Goal: Information Seeking & Learning: Learn about a topic

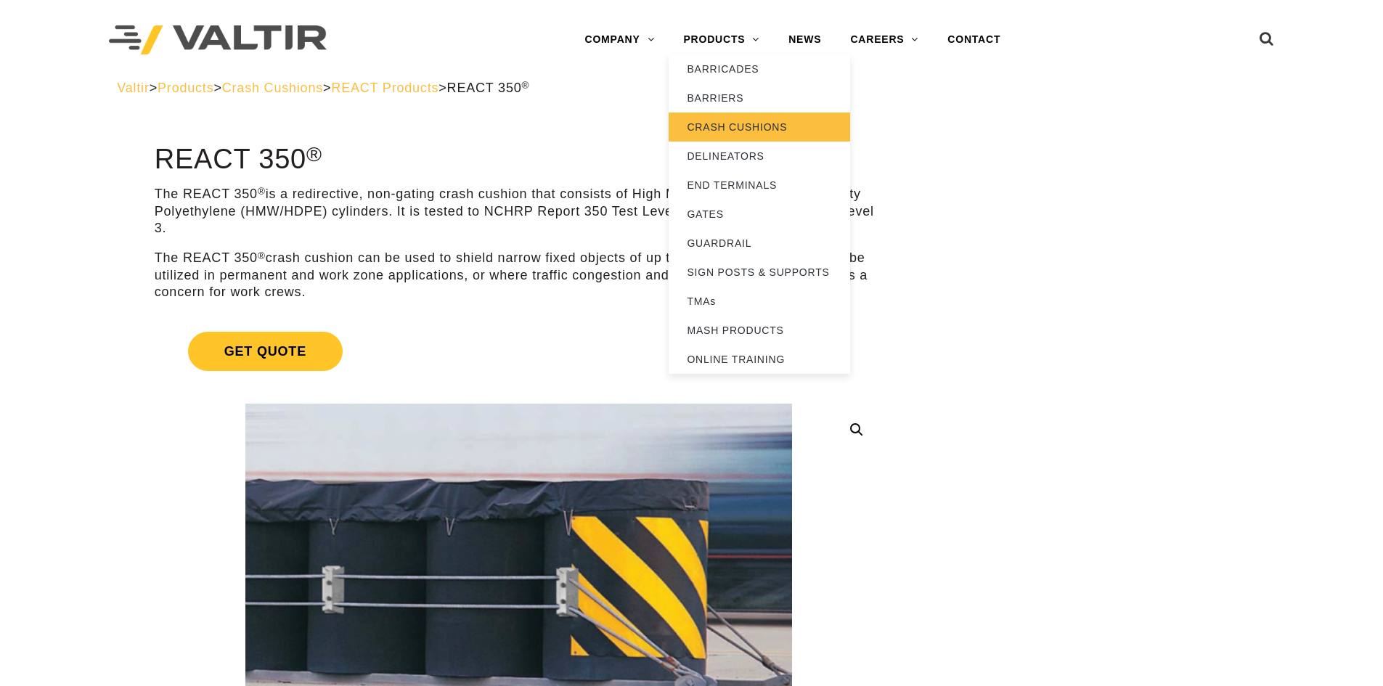
click at [741, 121] on link "CRASH CUSHIONS" at bounding box center [759, 127] width 181 height 29
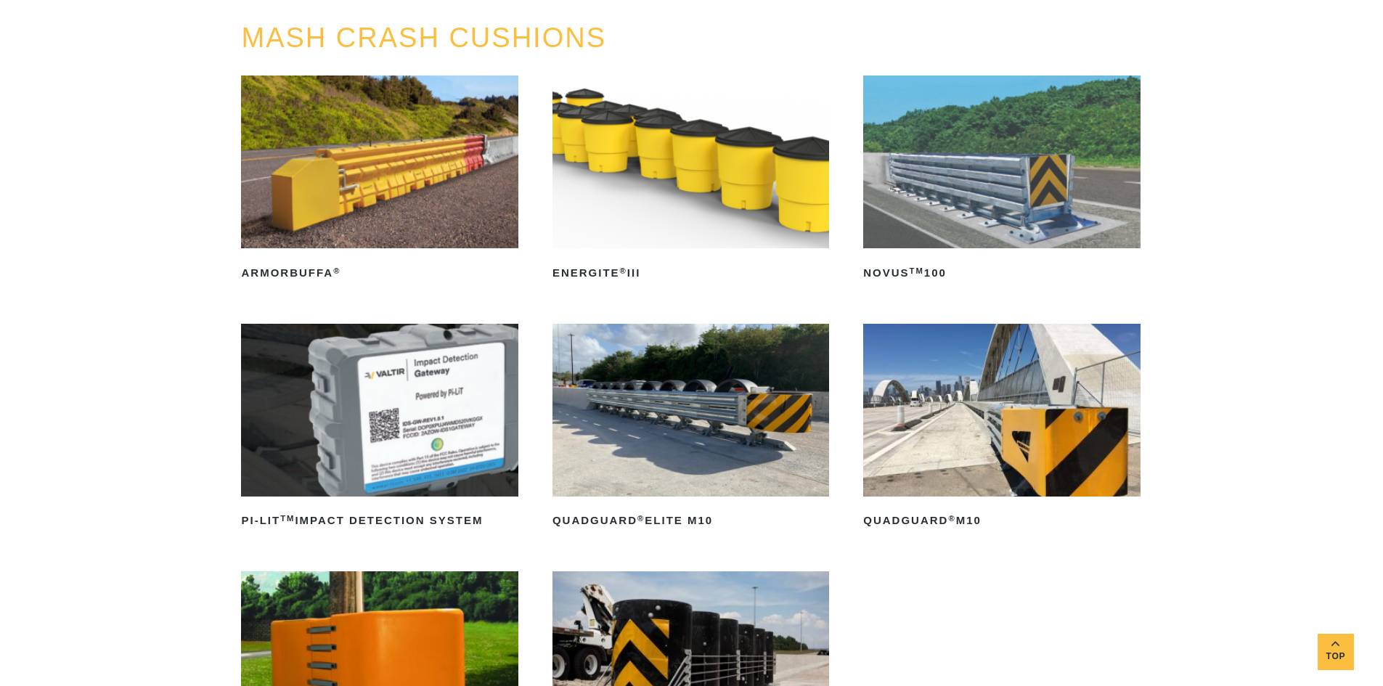
scroll to position [290, 0]
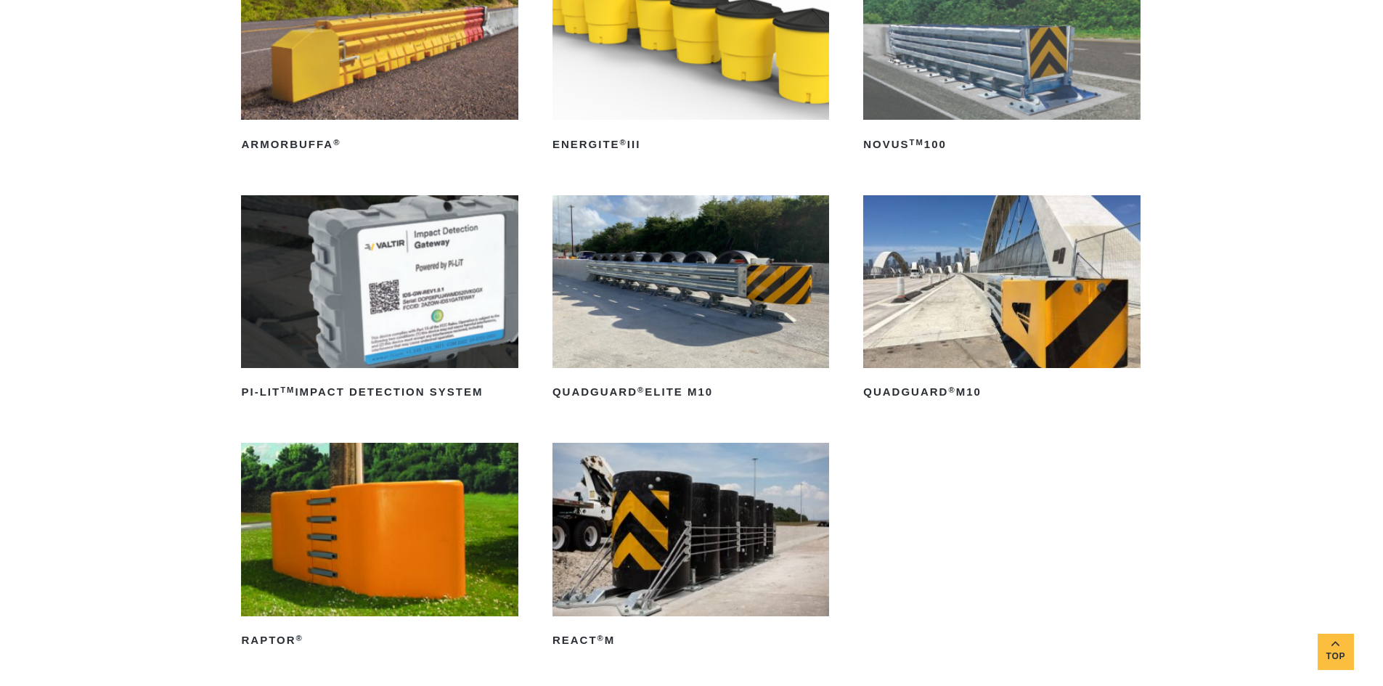
click at [672, 565] on img at bounding box center [690, 529] width 277 height 173
